Goal: Information Seeking & Learning: Check status

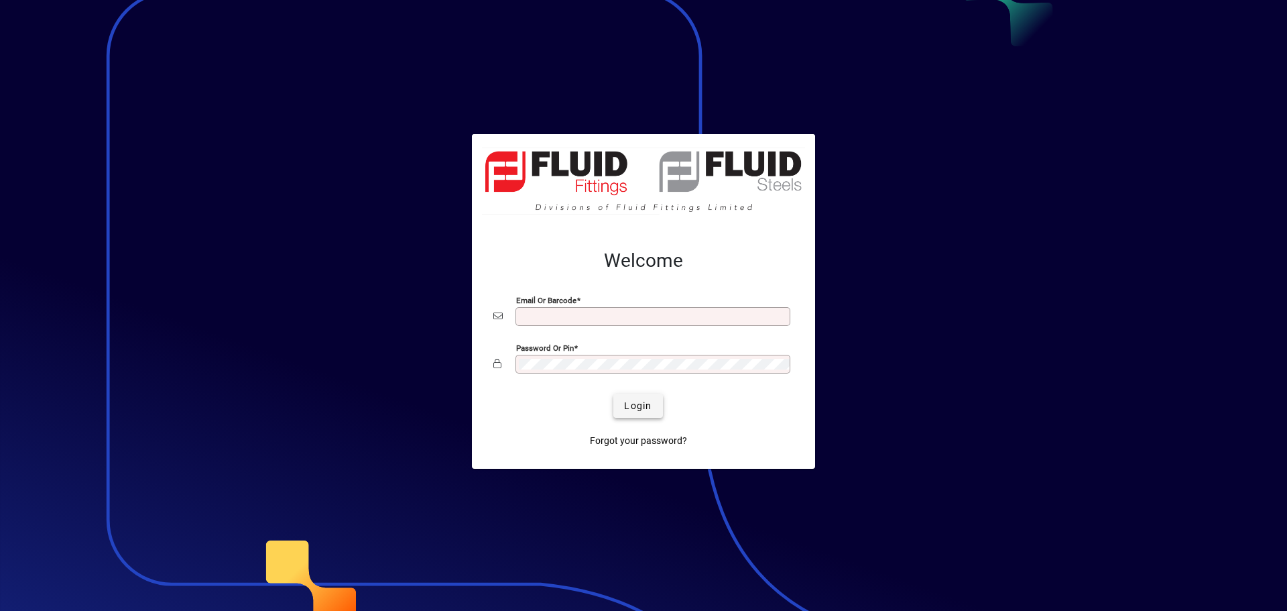
type input "**********"
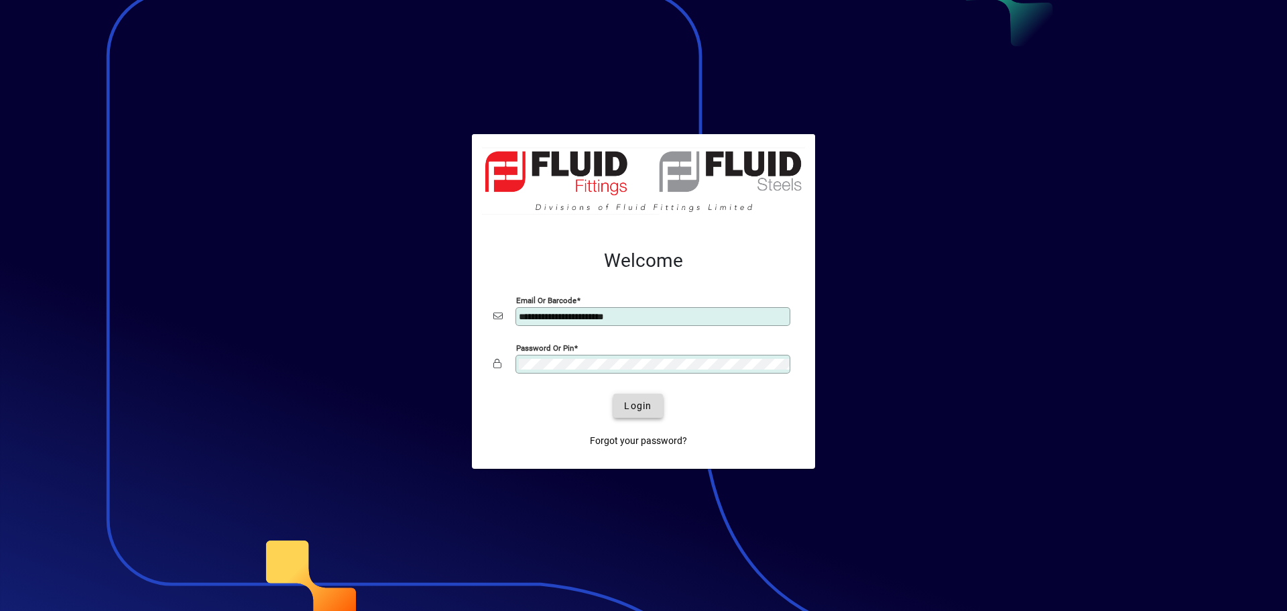
click at [638, 403] on span "Login" at bounding box center [637, 406] width 27 height 14
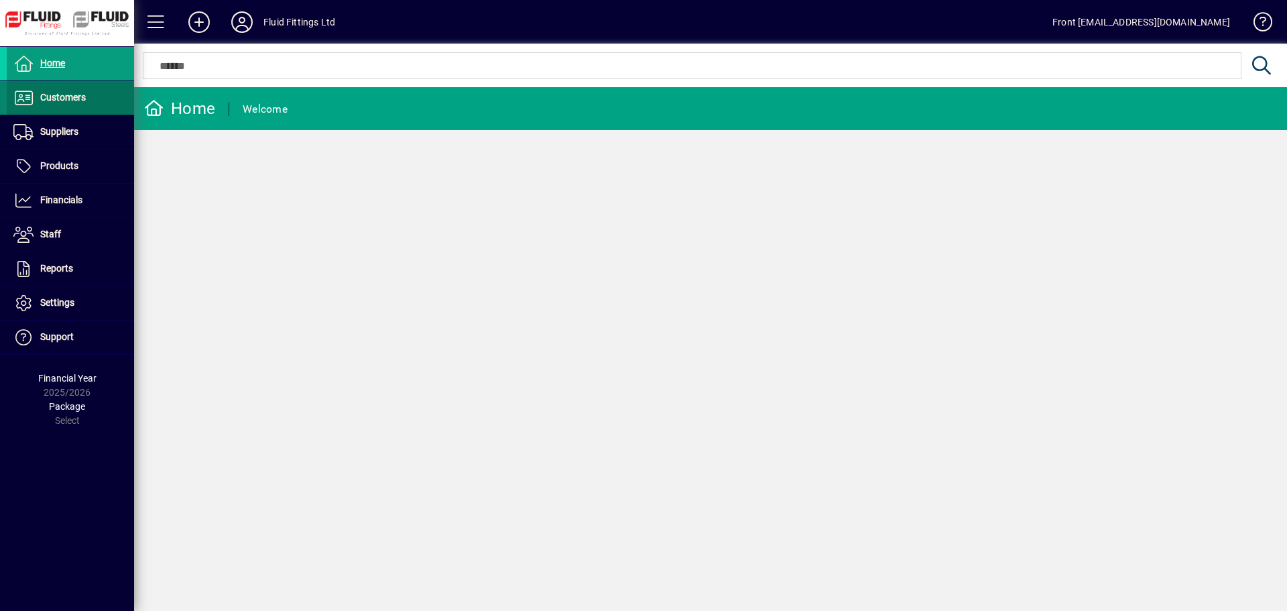
click at [69, 94] on span "Customers" at bounding box center [63, 97] width 46 height 11
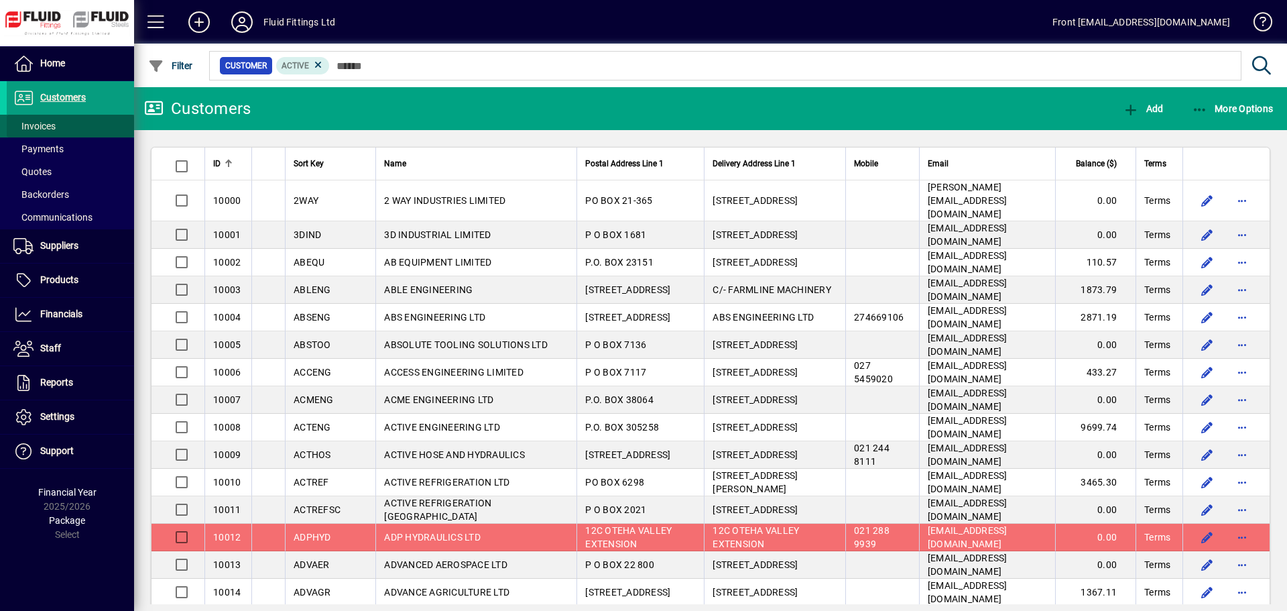
click at [47, 123] on span "Invoices" at bounding box center [34, 126] width 42 height 11
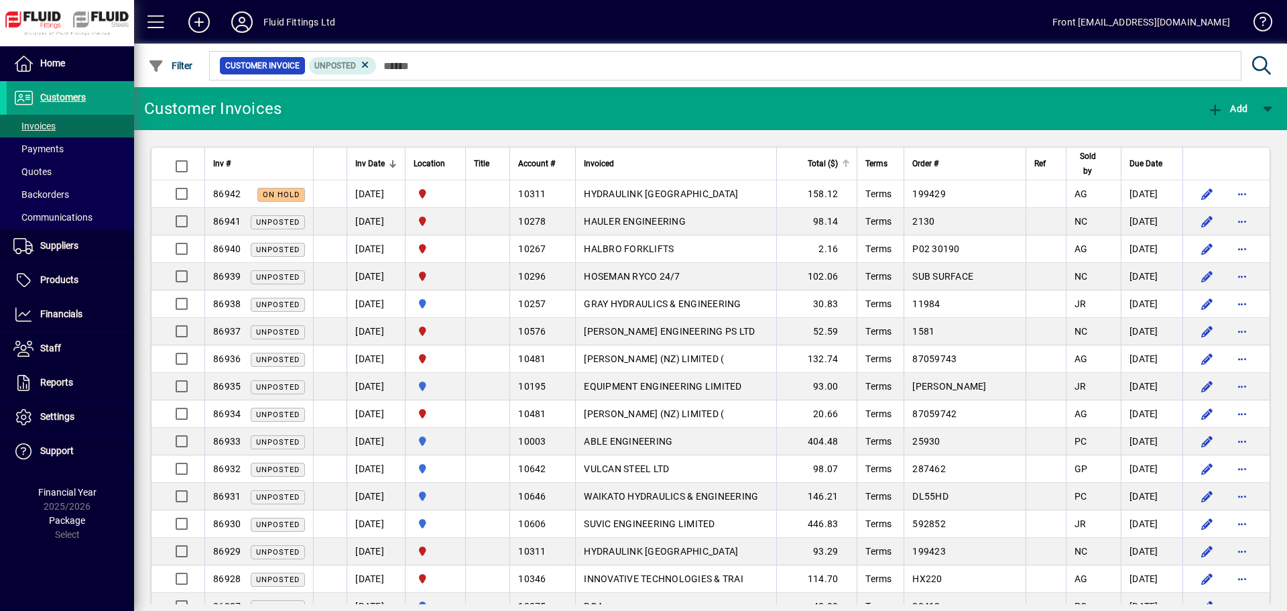
click at [850, 164] on div at bounding box center [848, 162] width 4 height 4
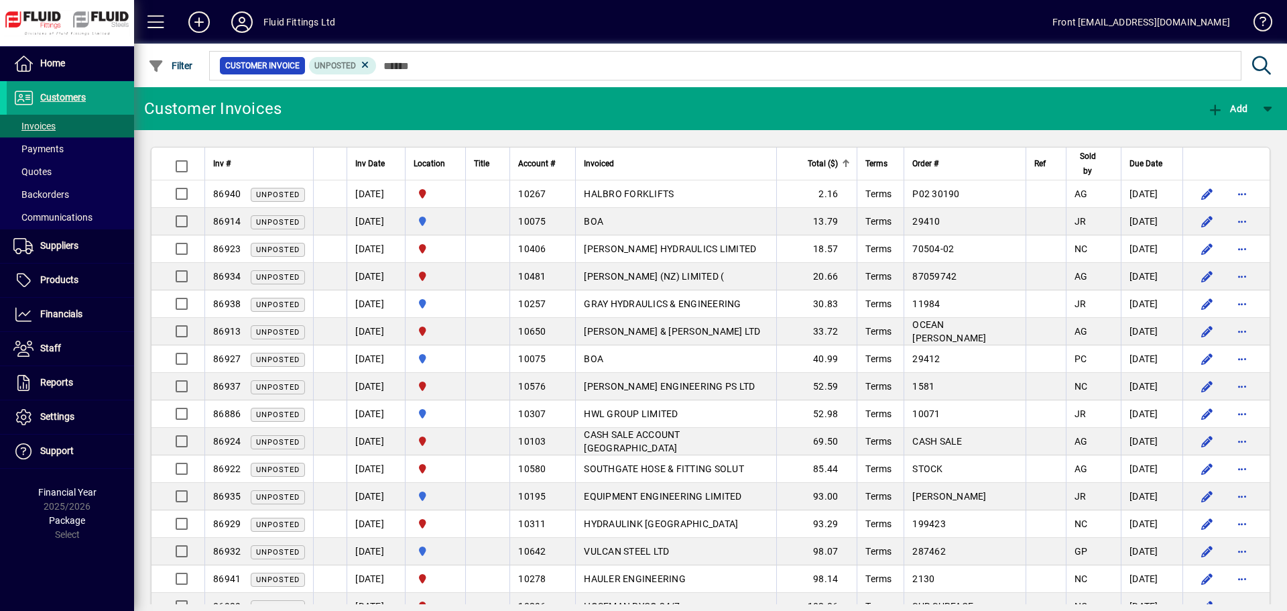
click at [850, 164] on div at bounding box center [848, 162] width 4 height 4
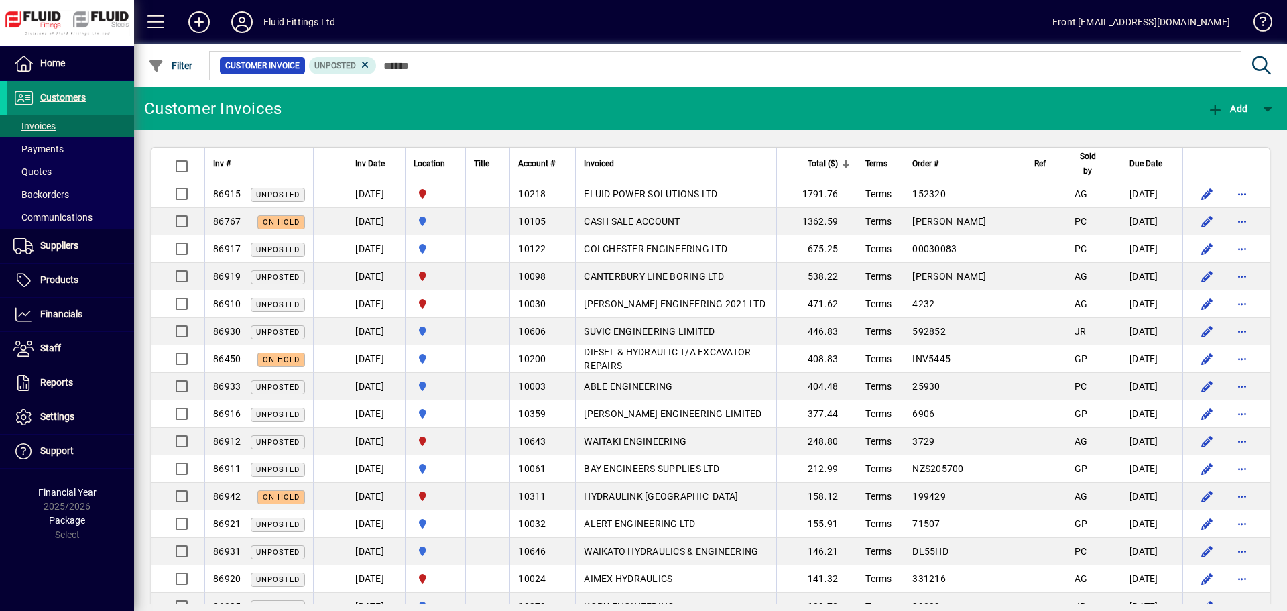
click at [53, 95] on span "Customers" at bounding box center [63, 97] width 46 height 11
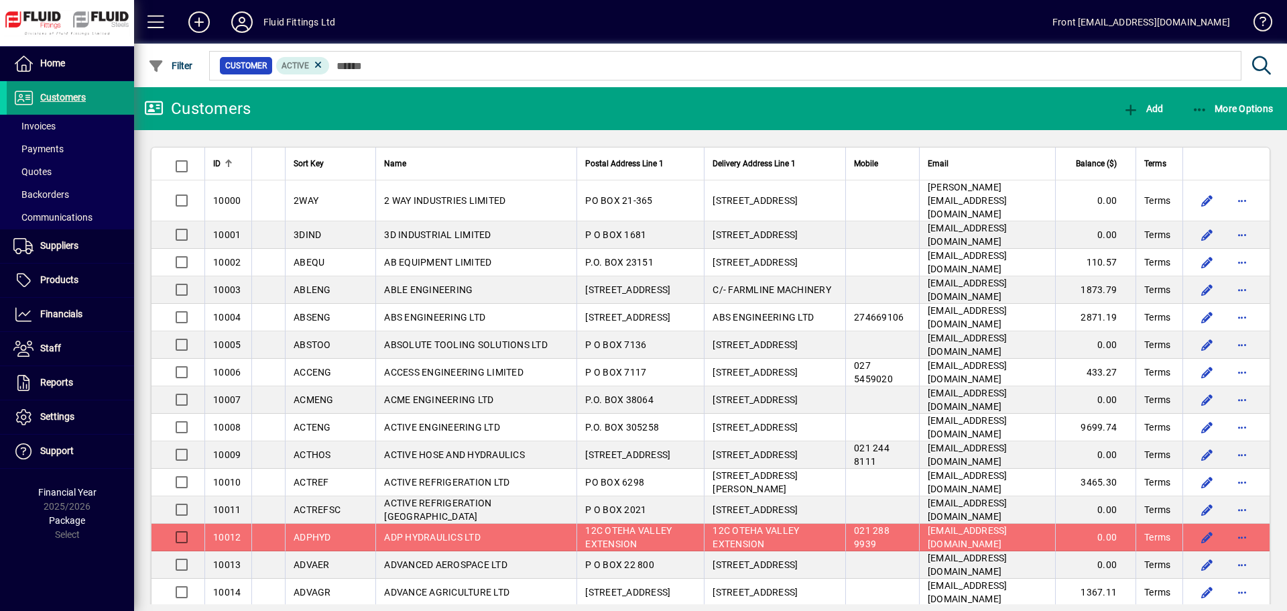
click at [56, 95] on span "Customers" at bounding box center [63, 97] width 46 height 11
click at [56, 96] on span "Customers" at bounding box center [63, 97] width 46 height 11
click at [1200, 107] on icon "button" at bounding box center [1200, 109] width 17 height 13
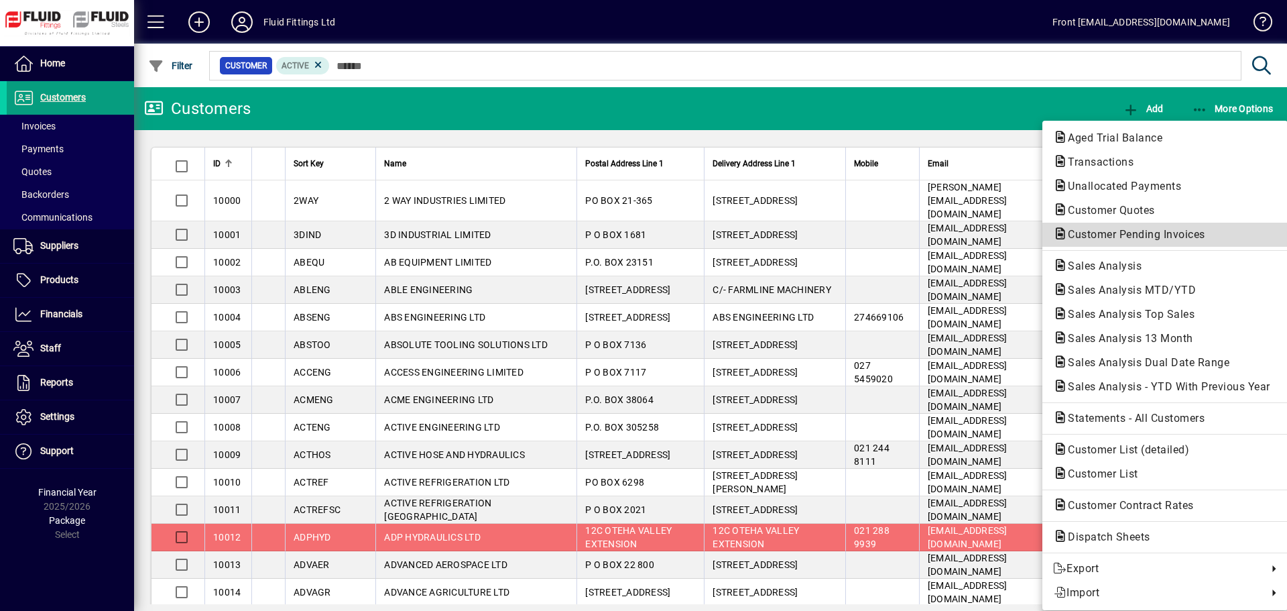
click at [1159, 236] on span "Customer Pending Invoices" at bounding box center [1132, 234] width 159 height 13
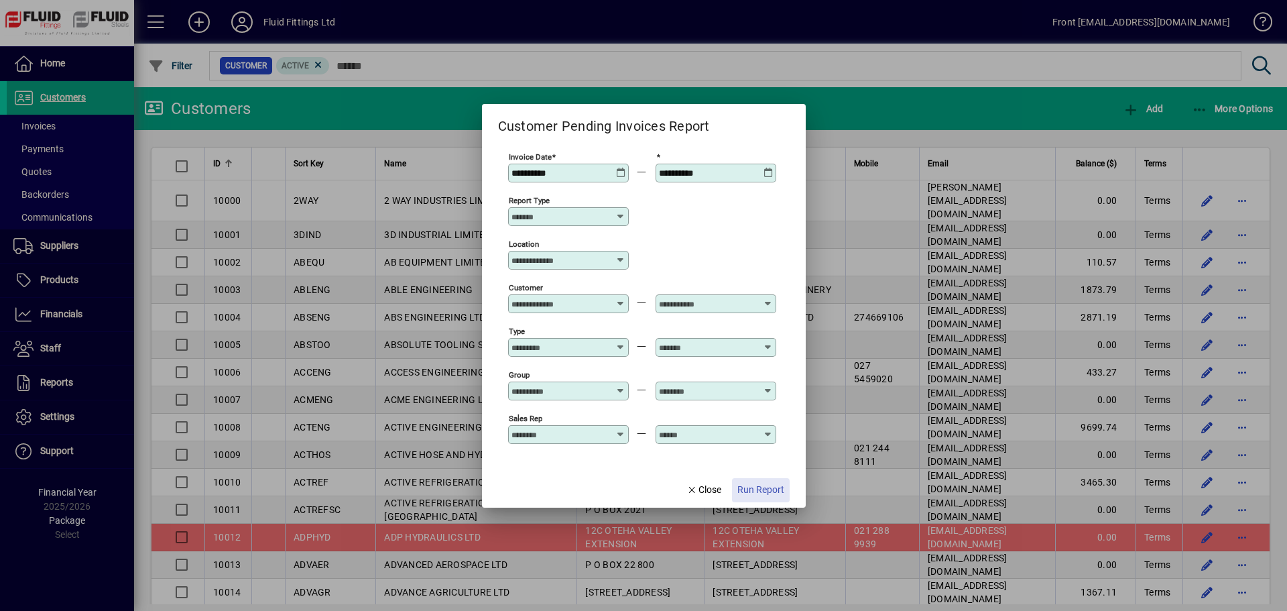
click at [754, 491] on span "Run Report" at bounding box center [760, 490] width 47 height 14
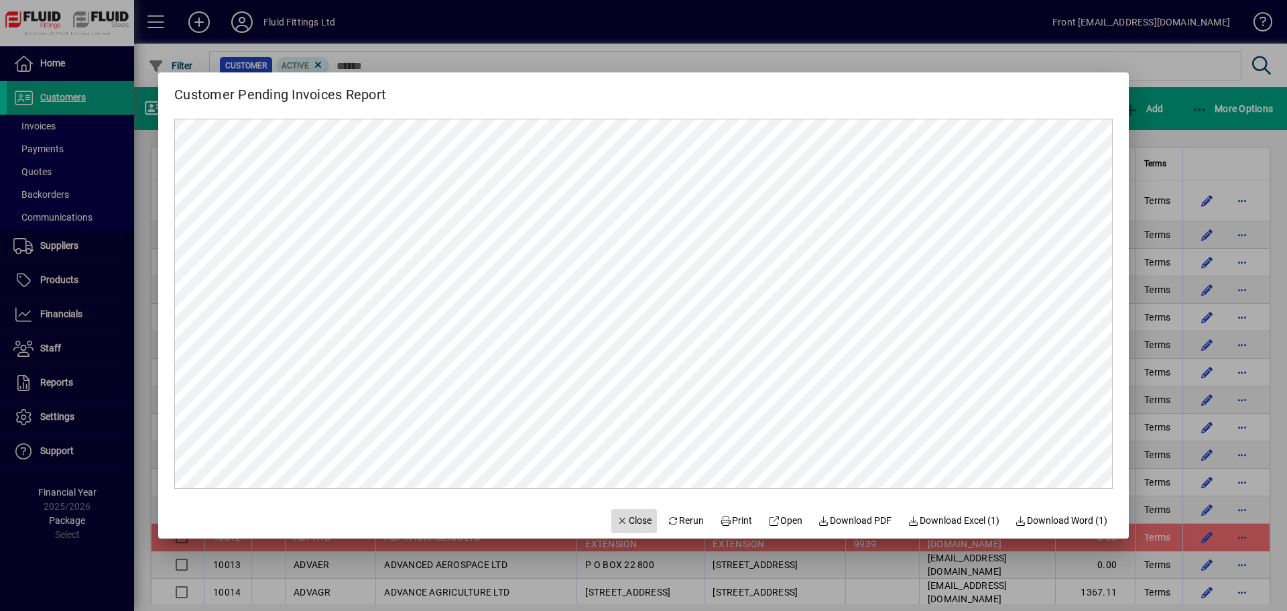
click at [632, 523] on span "Close" at bounding box center [634, 521] width 35 height 14
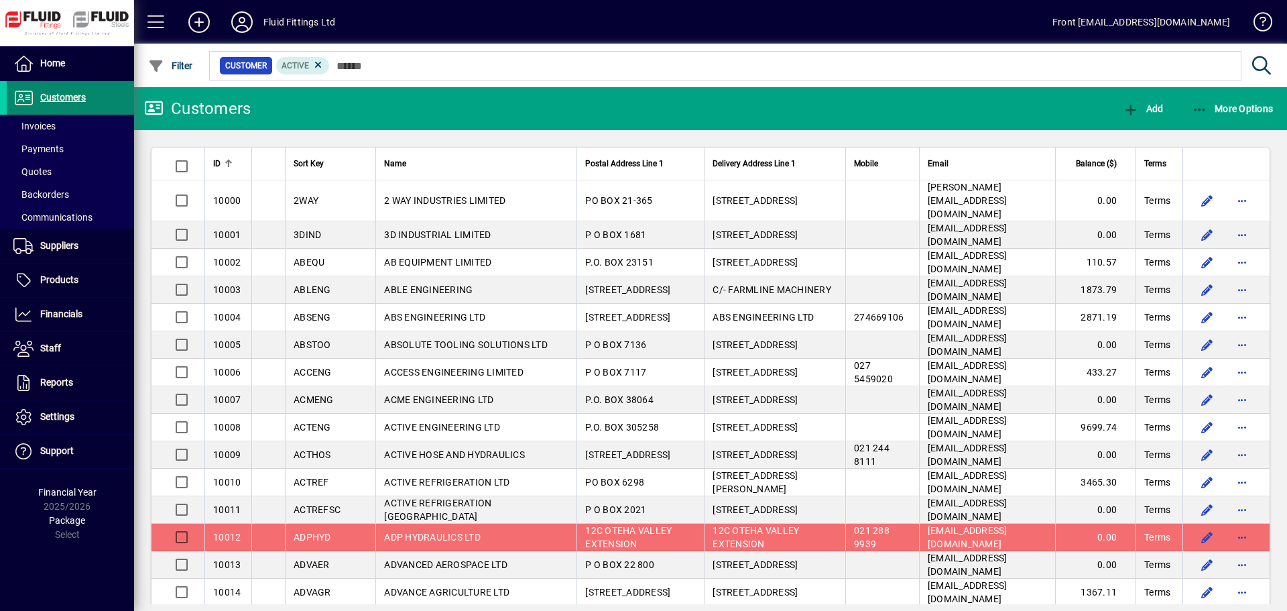
click at [61, 95] on span "Customers" at bounding box center [63, 97] width 46 height 11
click at [44, 125] on span "Invoices" at bounding box center [34, 126] width 42 height 11
